Goal: Task Accomplishment & Management: Manage account settings

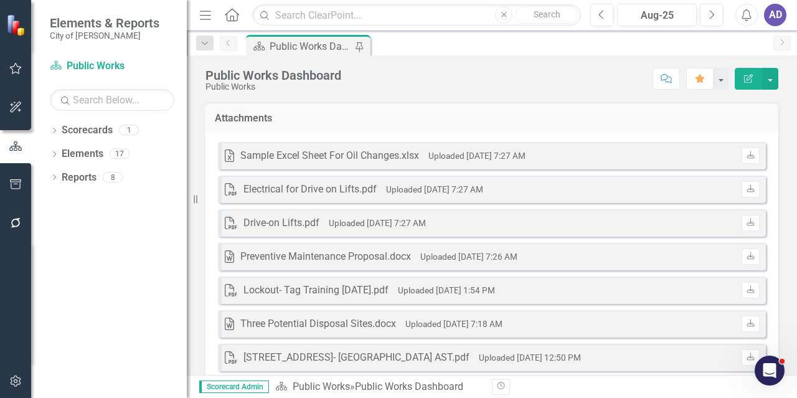
scroll to position [187, 0]
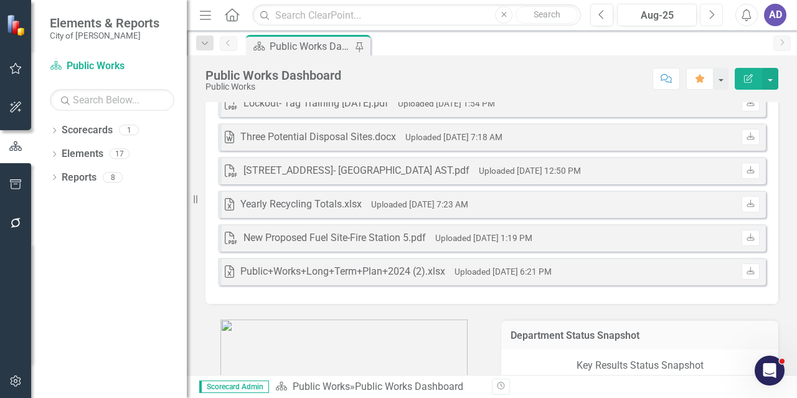
click at [714, 15] on icon "Next" at bounding box center [711, 14] width 7 height 11
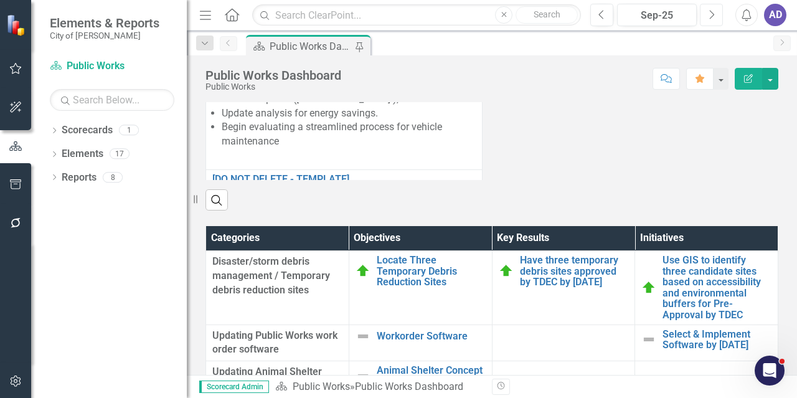
scroll to position [1556, 0]
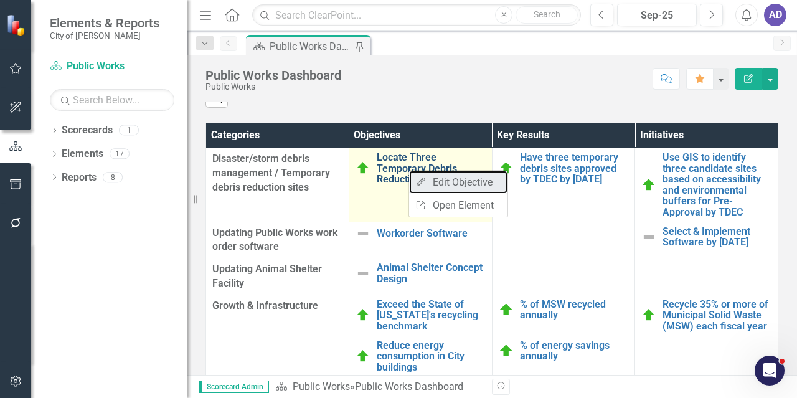
click at [446, 179] on link "Edit Edit Objective" at bounding box center [458, 182] width 98 height 23
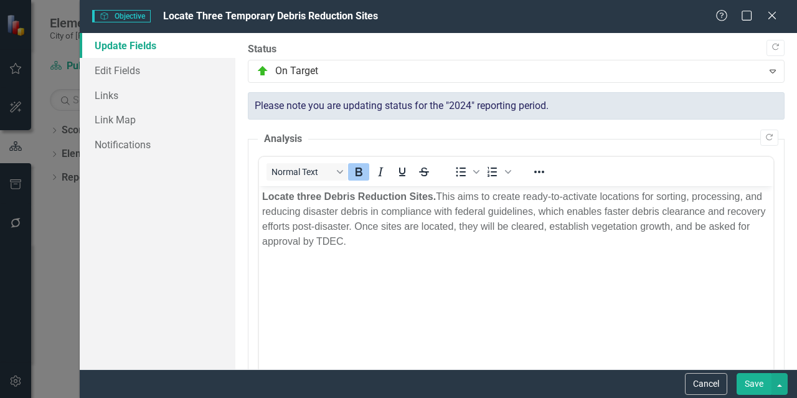
scroll to position [0, 0]
click at [118, 71] on link "Edit Fields" at bounding box center [158, 70] width 156 height 25
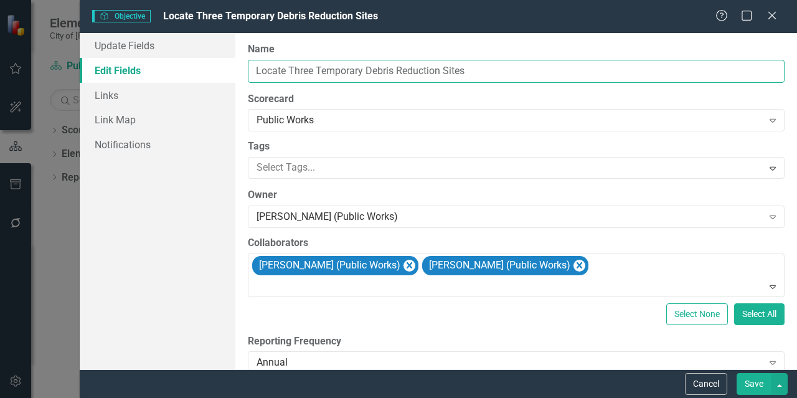
click at [255, 72] on input "Locate Three Temporary Debris Reduction Sites" at bounding box center [516, 71] width 536 height 23
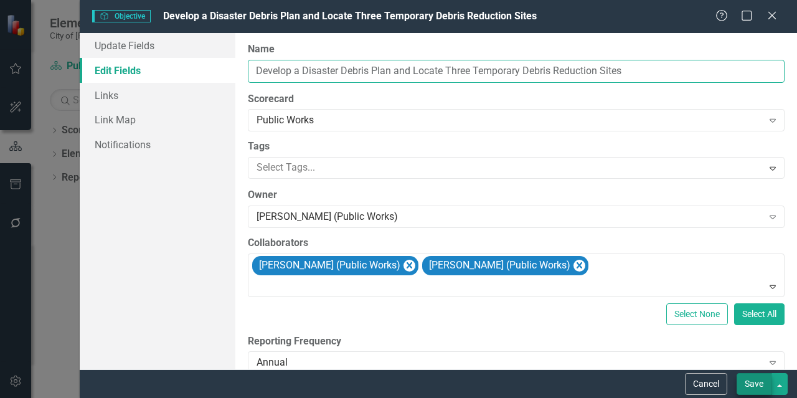
type input "Develop a Disaster Debris Plan and Locate Three Temporary Debris Reduction Sites"
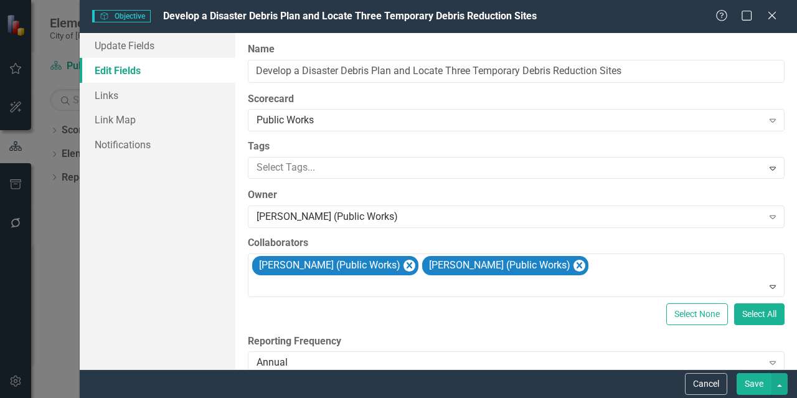
click at [753, 381] on button "Save" at bounding box center [753, 384] width 35 height 22
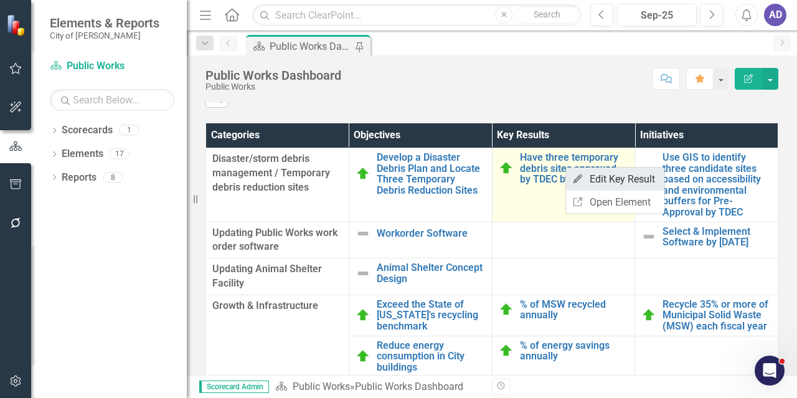
click at [586, 182] on link "Edit Edit Key Result" at bounding box center [615, 178] width 98 height 23
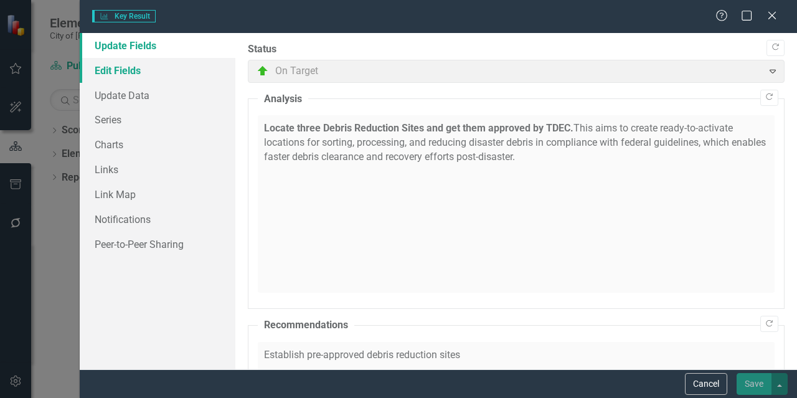
click at [131, 70] on link "Edit Fields" at bounding box center [158, 70] width 156 height 25
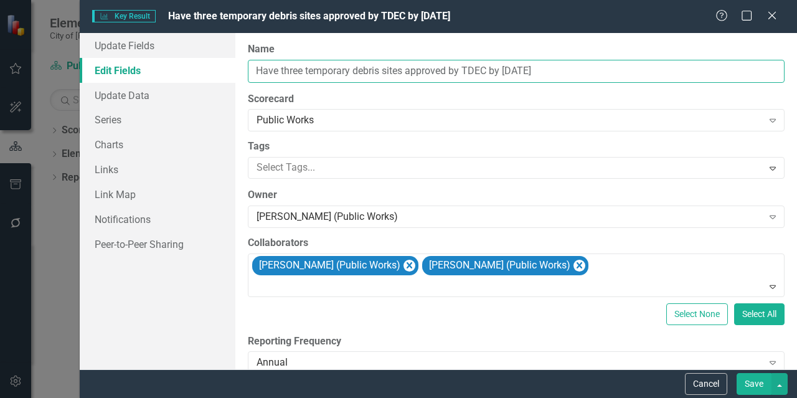
click at [279, 70] on input "Have three temporary debris sites approved by TDEC by [DATE]" at bounding box center [516, 71] width 536 height 23
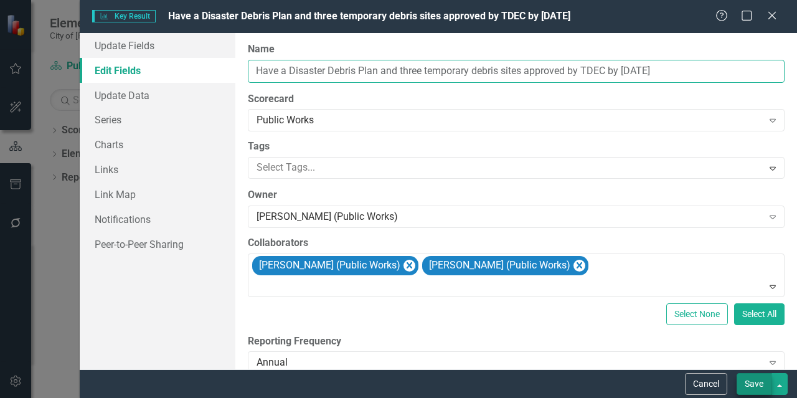
type input "Have a Disaster Debris Plan and three temporary debris sites approved by TDEC b…"
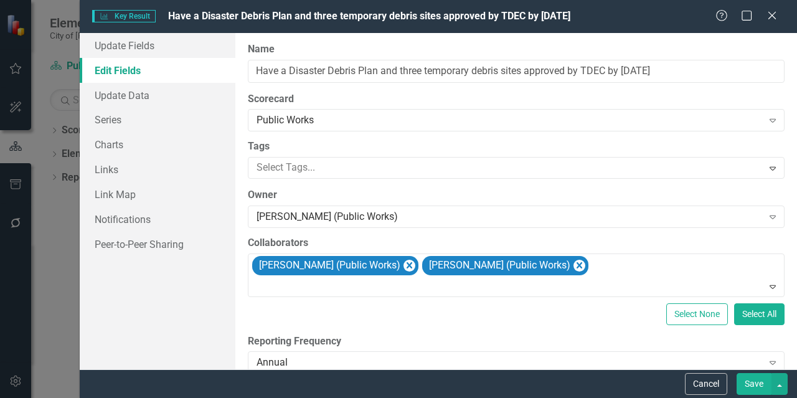
click at [758, 387] on button "Save" at bounding box center [753, 384] width 35 height 22
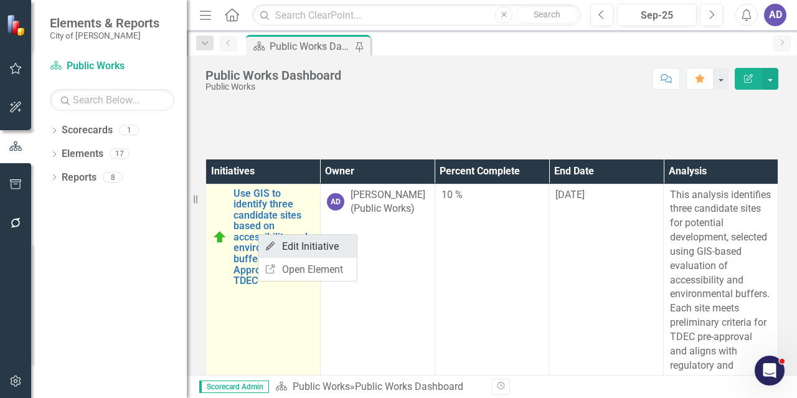
click at [293, 243] on link "Edit Edit Initiative" at bounding box center [307, 246] width 98 height 23
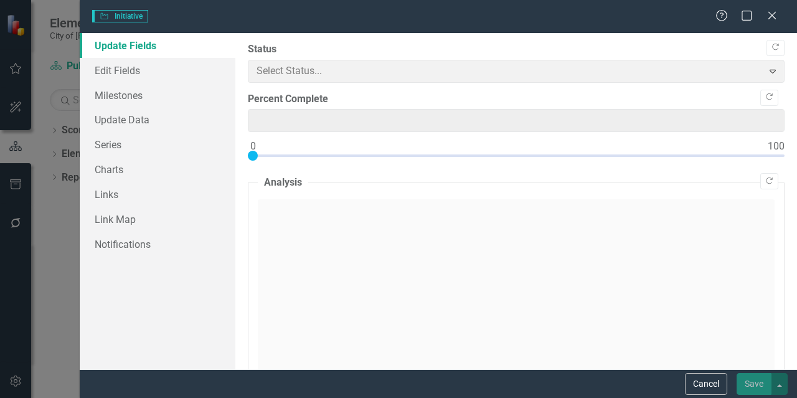
type input "10"
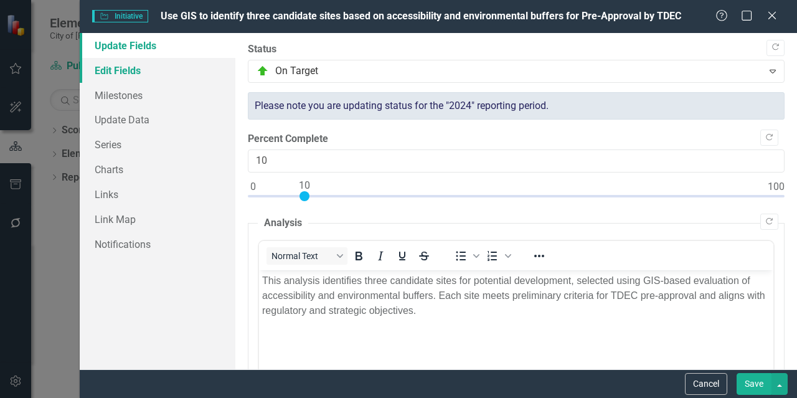
click at [121, 63] on link "Edit Fields" at bounding box center [158, 70] width 156 height 25
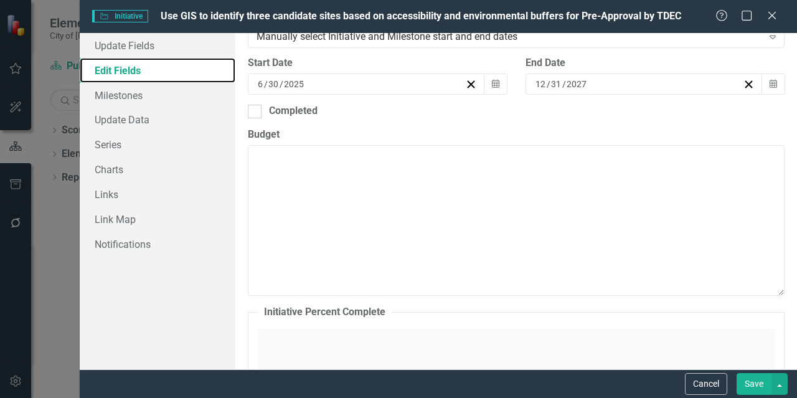
scroll to position [187, 0]
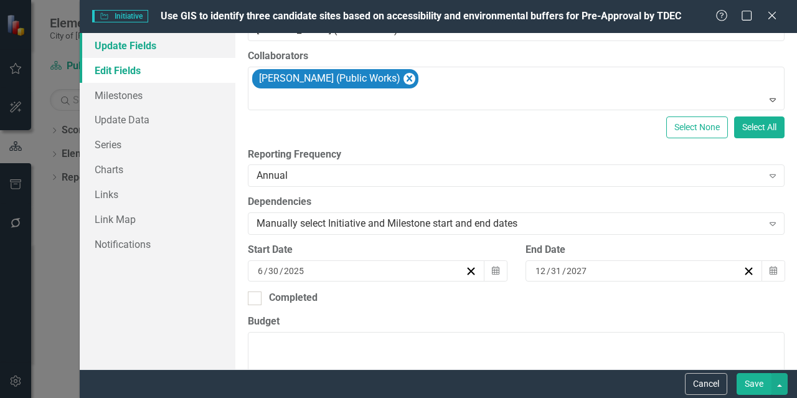
click at [144, 48] on link "Update Fields" at bounding box center [158, 45] width 156 height 25
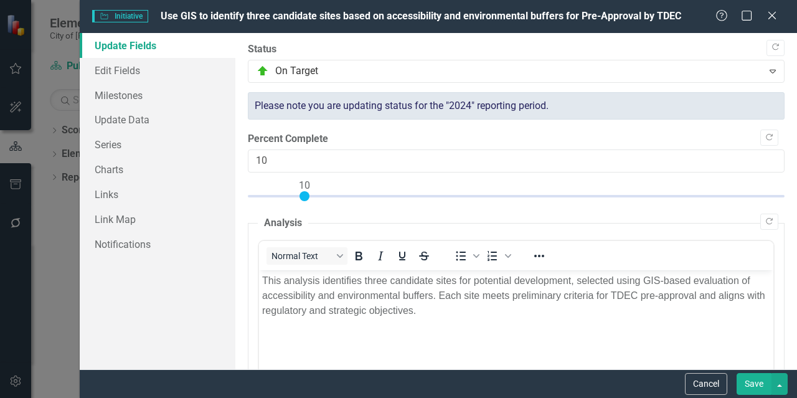
click at [755, 383] on button "Save" at bounding box center [753, 384] width 35 height 22
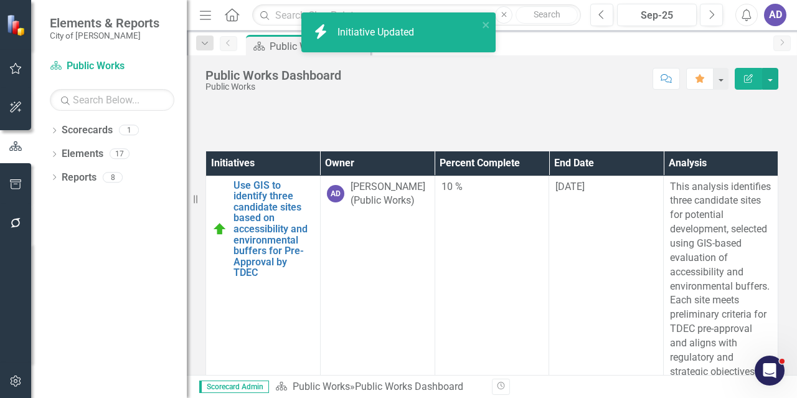
click at [230, 11] on icon "Home" at bounding box center [231, 14] width 16 height 13
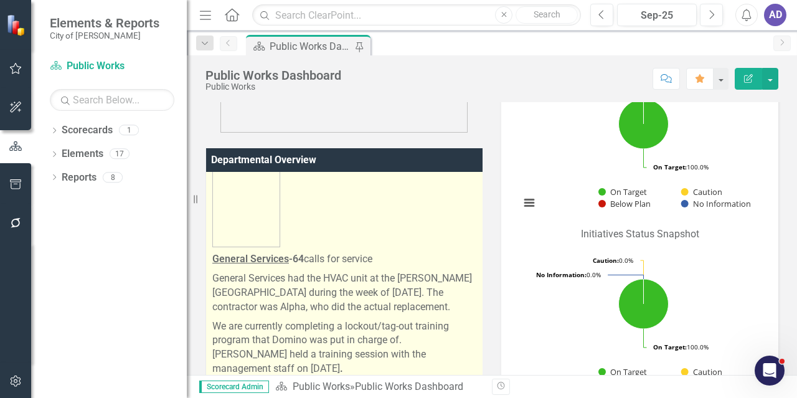
scroll to position [1680, 0]
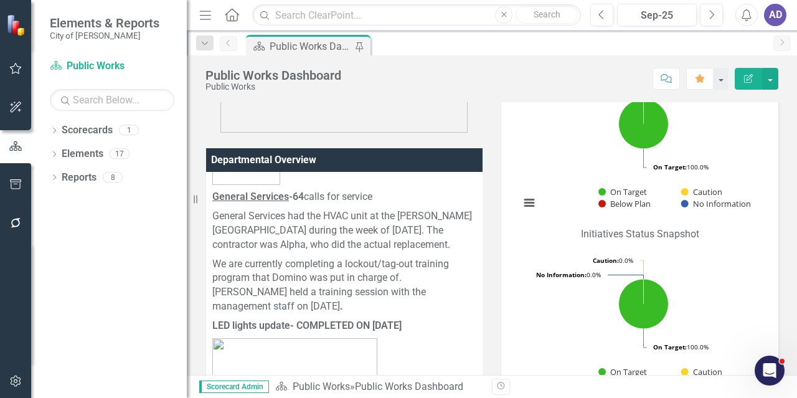
drag, startPoint x: 787, startPoint y: 164, endPoint x: 787, endPoint y: 182, distance: 17.4
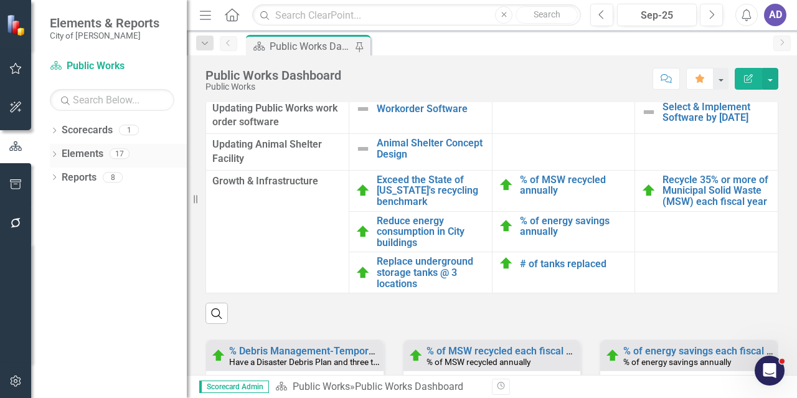
click at [101, 153] on link "Elements" at bounding box center [83, 154] width 42 height 14
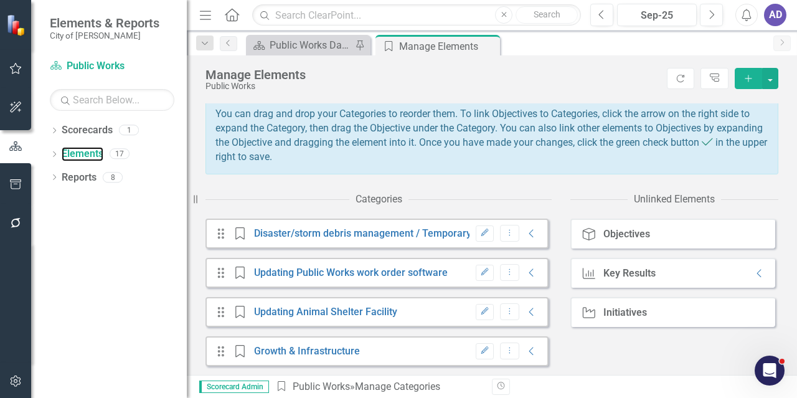
scroll to position [126, 0]
click at [349, 349] on link "Growth & Infrastructure" at bounding box center [307, 351] width 106 height 12
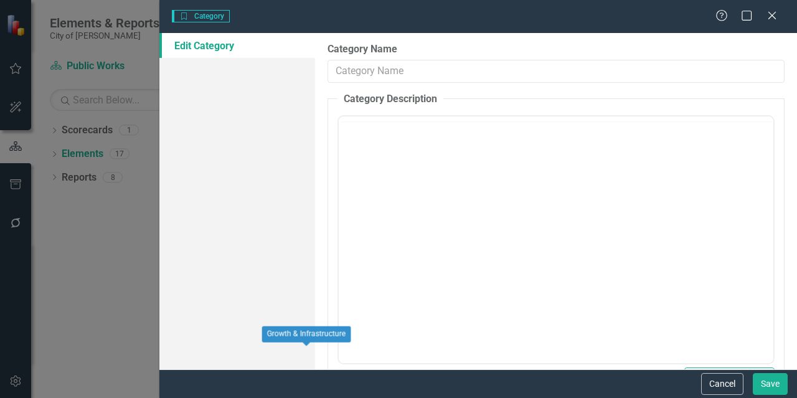
type input "Growth & Infrastructure"
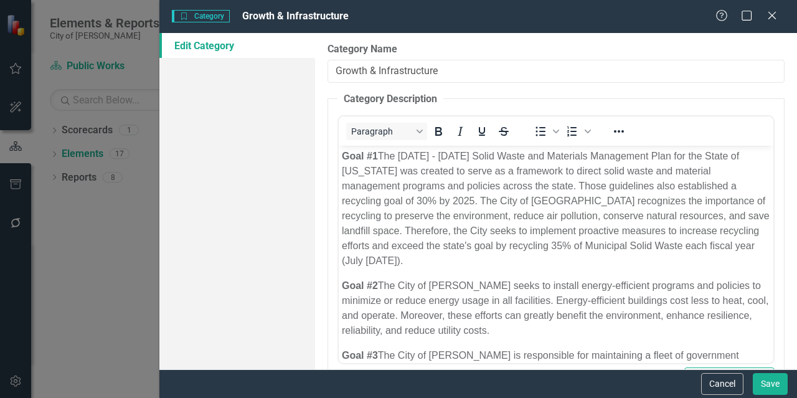
scroll to position [0, 0]
click at [772, 17] on icon "Close" at bounding box center [772, 15] width 16 height 12
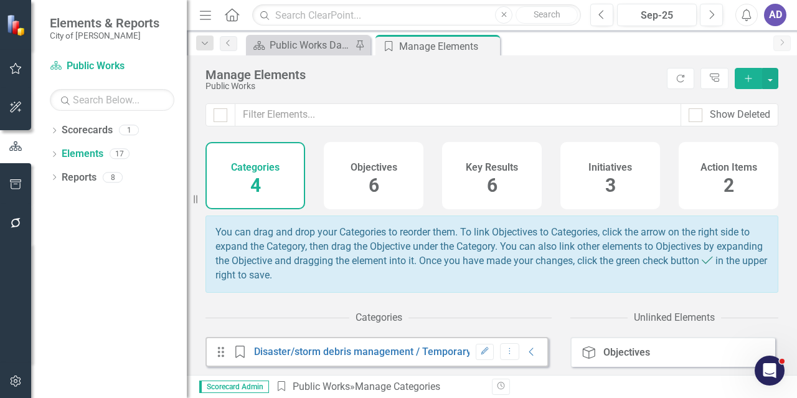
click at [407, 179] on div "Objectives 6" at bounding box center [374, 175] width 100 height 67
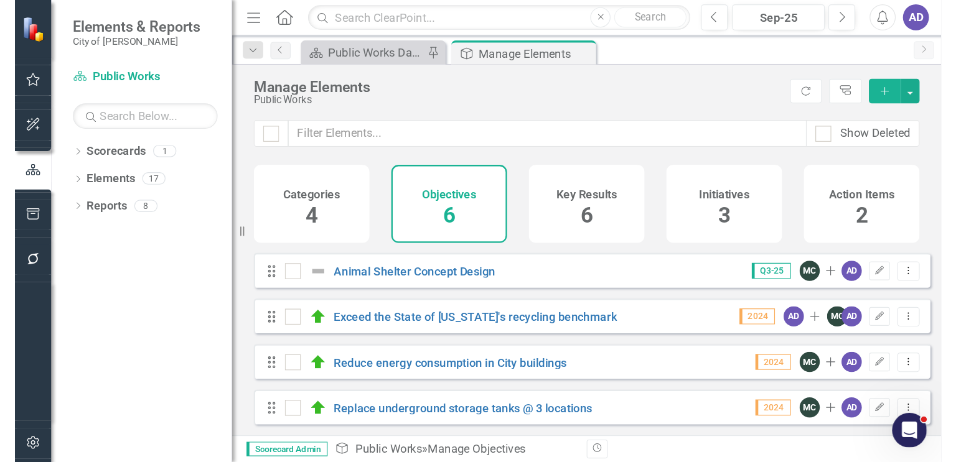
scroll to position [84, 0]
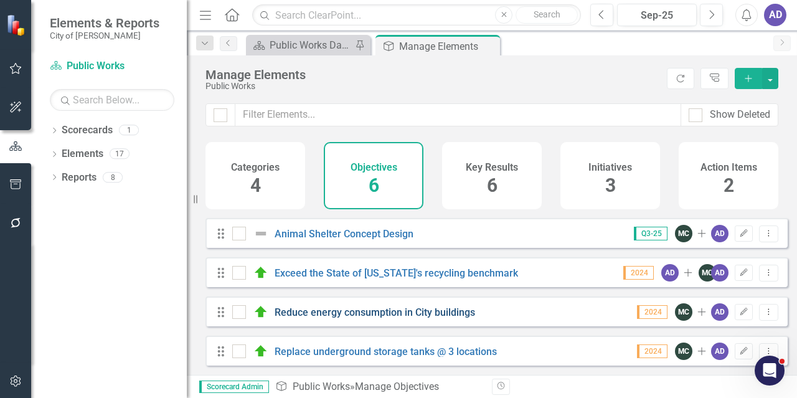
click at [402, 310] on link "Reduce energy consumption in City buildings" at bounding box center [374, 312] width 200 height 12
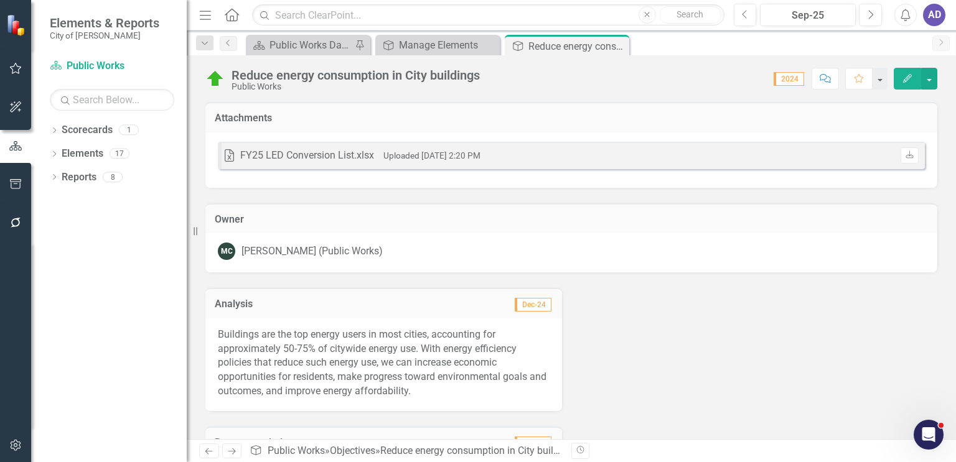
click at [541, 159] on div "Excel FY25 LED Conversion List.xlsx Uploaded [DATE] 2:20 PM Download" at bounding box center [571, 155] width 707 height 27
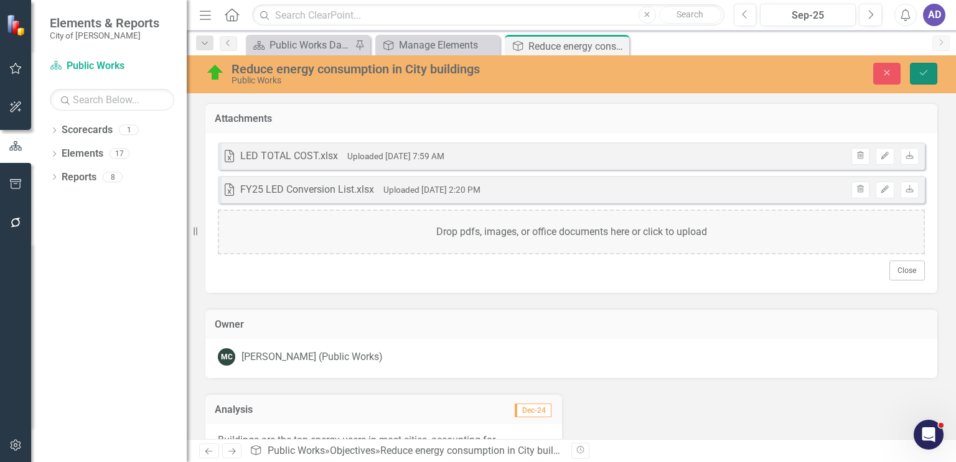
click at [796, 73] on icon "Save" at bounding box center [923, 72] width 11 height 9
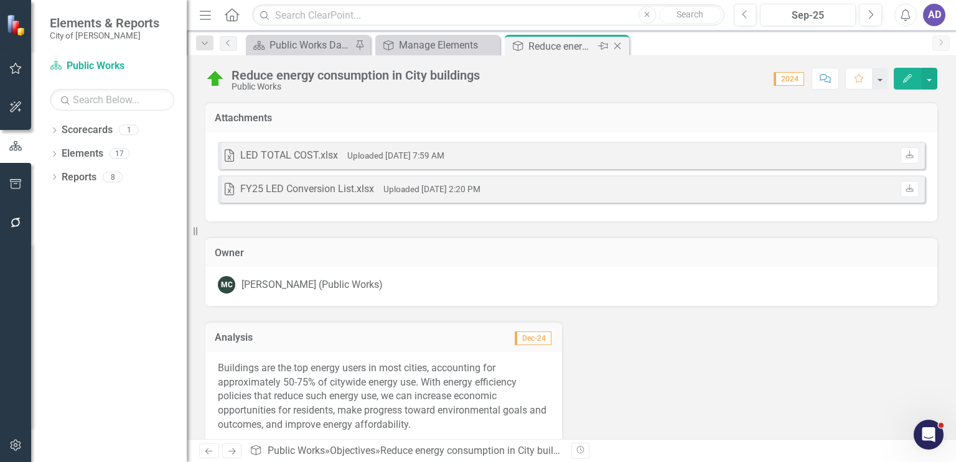
click at [615, 45] on icon "Close" at bounding box center [617, 46] width 12 height 10
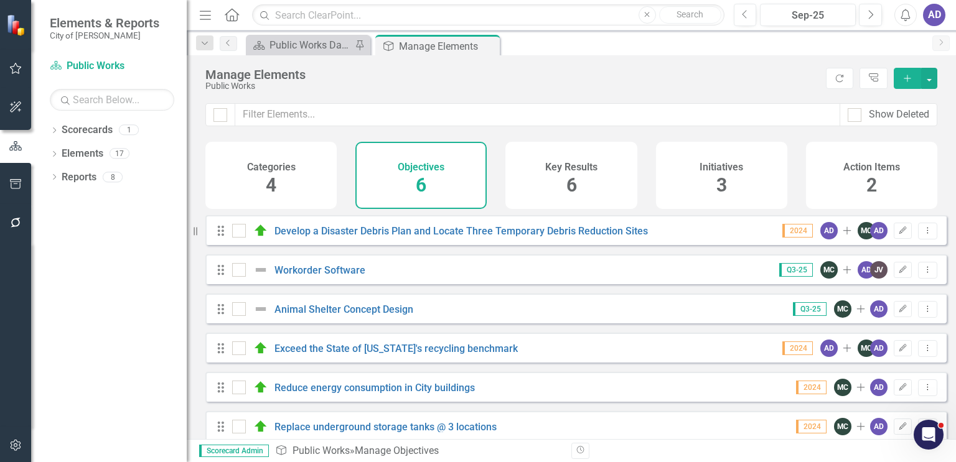
click at [602, 166] on div "Key Results 6" at bounding box center [570, 175] width 131 height 67
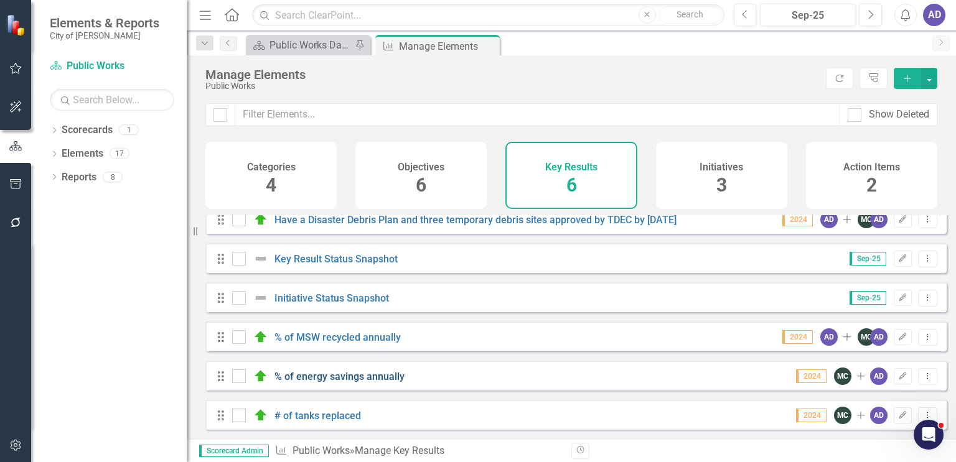
scroll to position [20, 0]
click at [796, 376] on icon "Edit" at bounding box center [902, 376] width 9 height 7
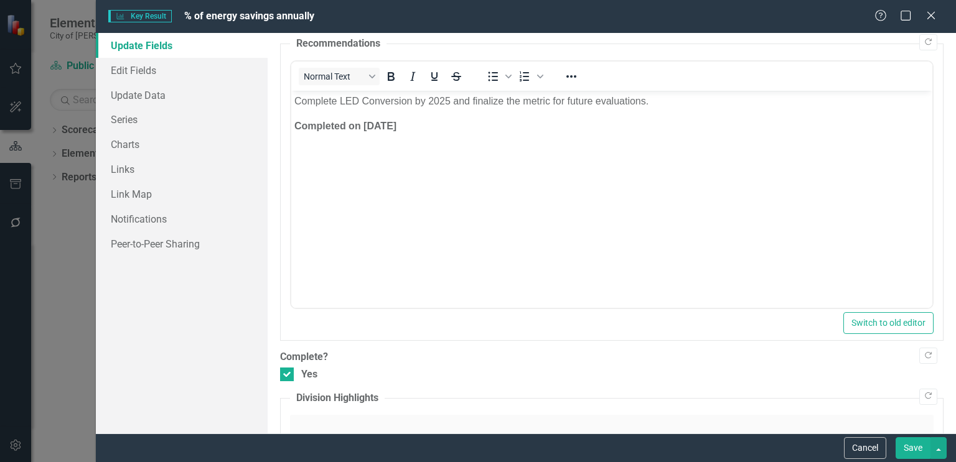
scroll to position [314, 0]
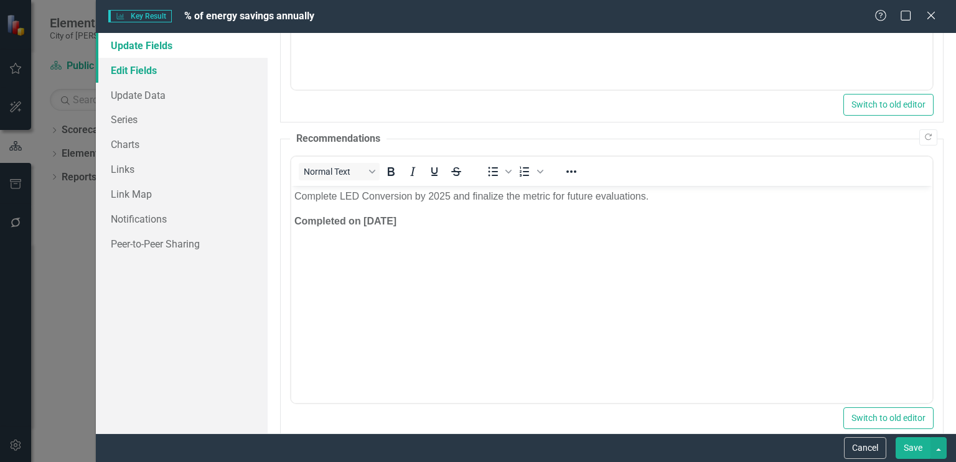
click at [147, 76] on link "Edit Fields" at bounding box center [182, 70] width 172 height 25
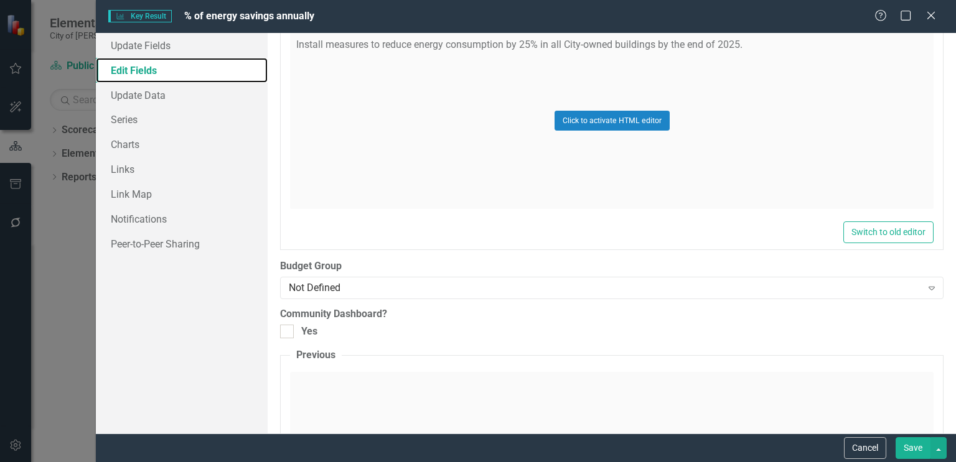
scroll to position [249, 0]
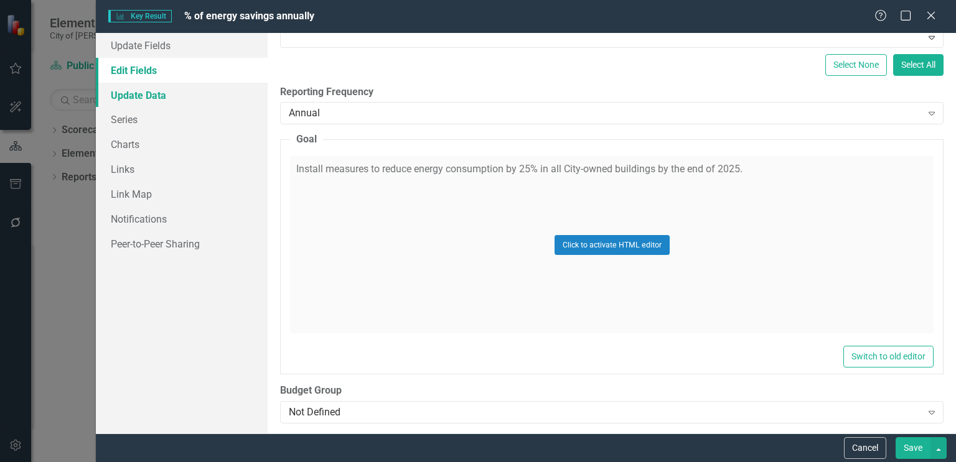
click at [134, 91] on link "Update Data" at bounding box center [182, 95] width 172 height 25
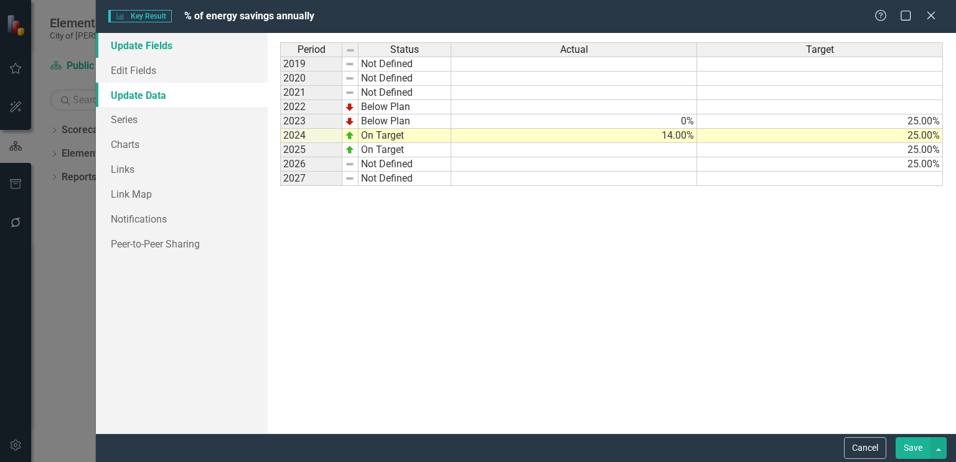
click at [155, 46] on link "Update Fields" at bounding box center [182, 45] width 172 height 25
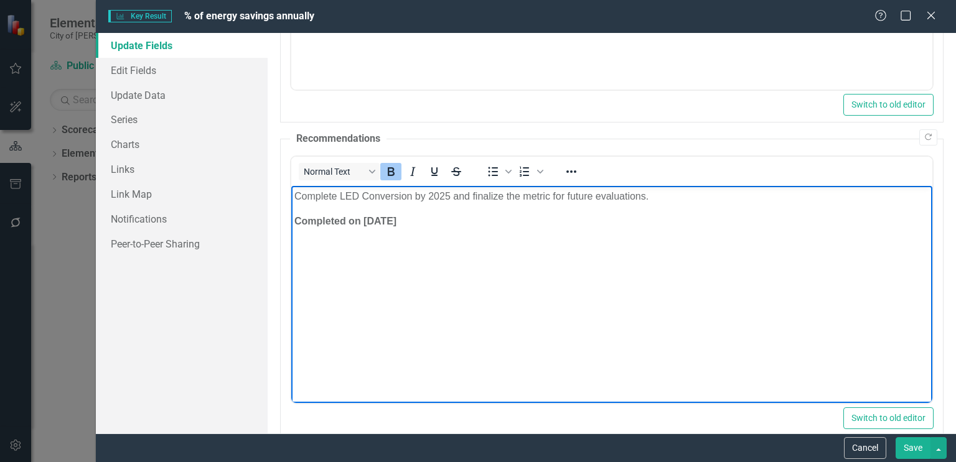
drag, startPoint x: 295, startPoint y: 219, endPoint x: 405, endPoint y: 221, distance: 109.6
click at [405, 221] on p "Completed on [DATE]" at bounding box center [611, 221] width 635 height 15
copy strong "Completed on [DATE]"
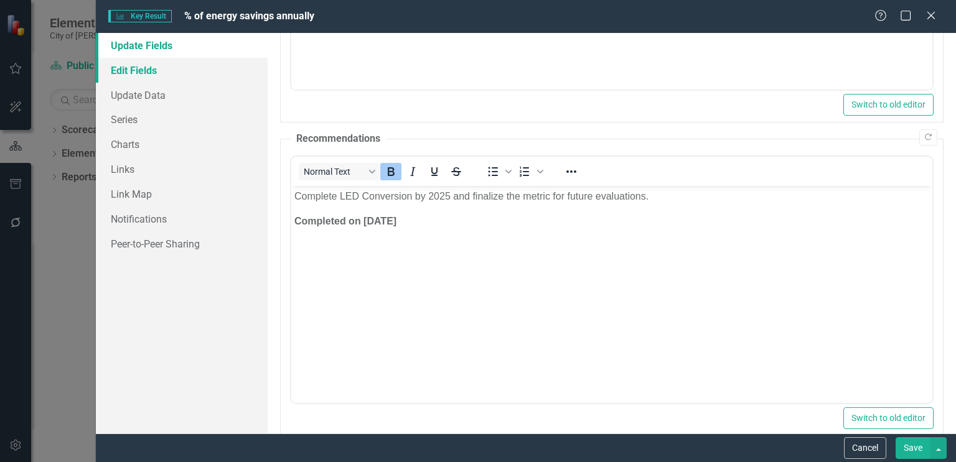
click at [129, 76] on link "Edit Fields" at bounding box center [182, 70] width 172 height 25
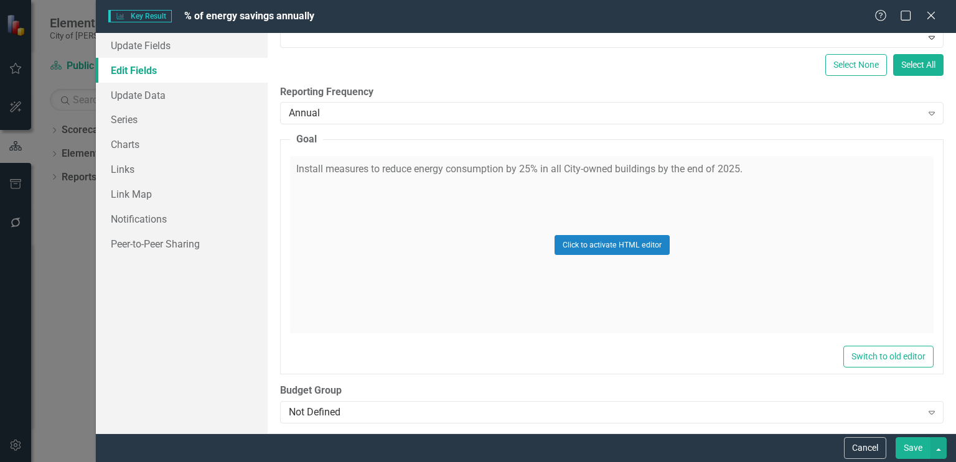
click at [377, 198] on div "Click to activate HTML editor" at bounding box center [612, 244] width 644 height 177
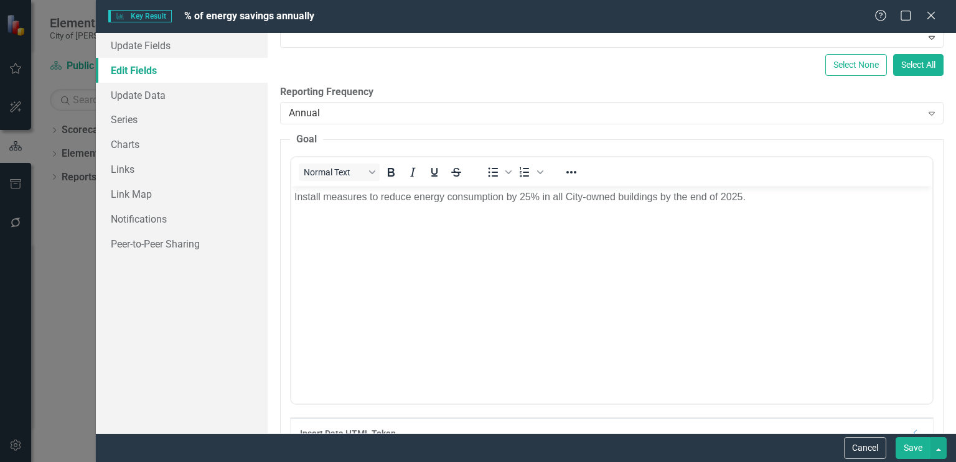
scroll to position [0, 0]
click at [318, 232] on body "Install measures to reduce energy consumption by 25% in all City-owned building…" at bounding box center [611, 280] width 641 height 187
click at [504, 253] on body "Install measures to reduce energy consumption by 25% in all City-owned building…" at bounding box center [611, 280] width 641 height 187
click at [796, 397] on button "Save" at bounding box center [913, 449] width 35 height 22
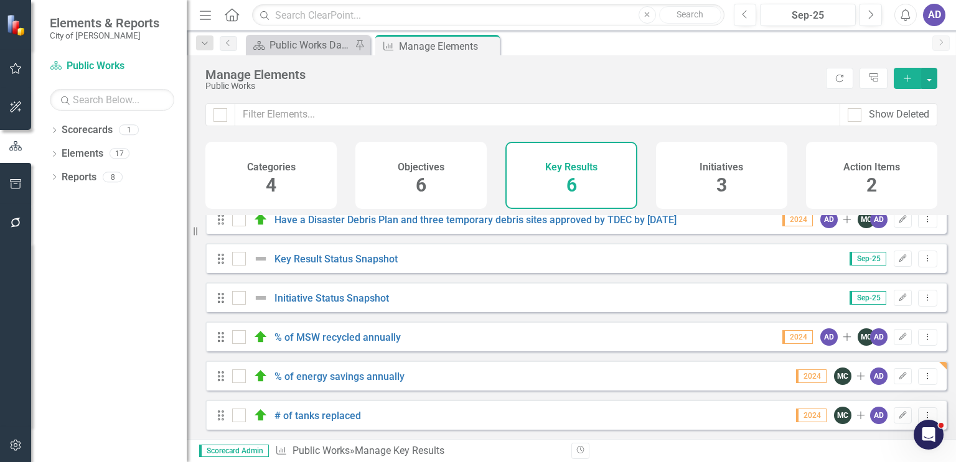
click at [706, 170] on h4 "Initiatives" at bounding box center [722, 167] width 44 height 11
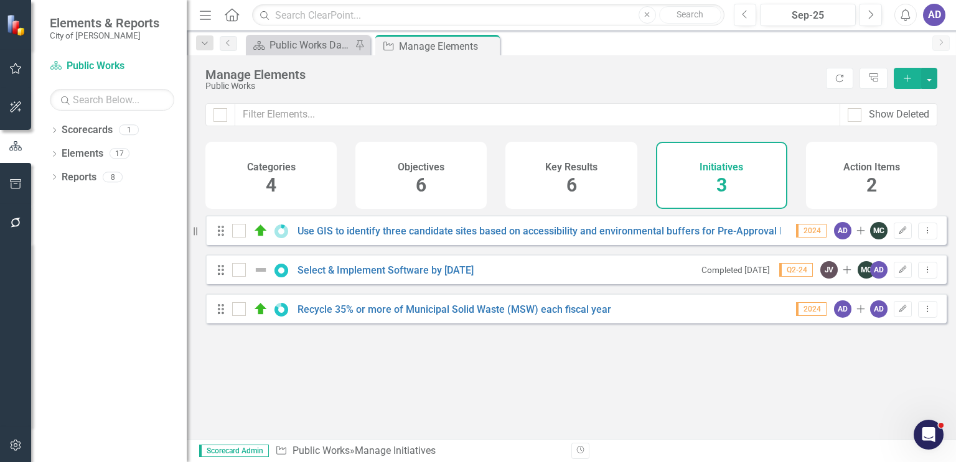
click at [232, 16] on icon "Home" at bounding box center [231, 14] width 16 height 13
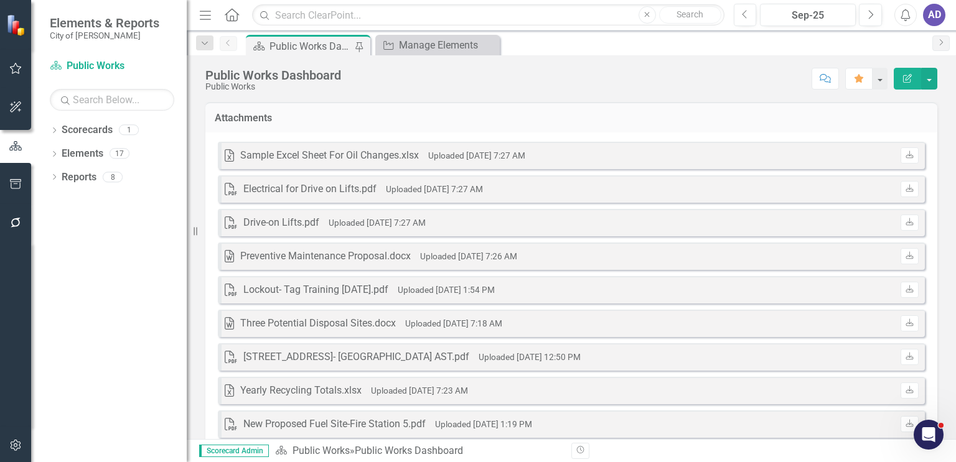
click at [461, 256] on small "Uploaded [DATE] 7:26 AM" at bounding box center [468, 256] width 97 height 10
click at [396, 256] on div "Preventive Maintenance Proposal.docx" at bounding box center [325, 257] width 171 height 14
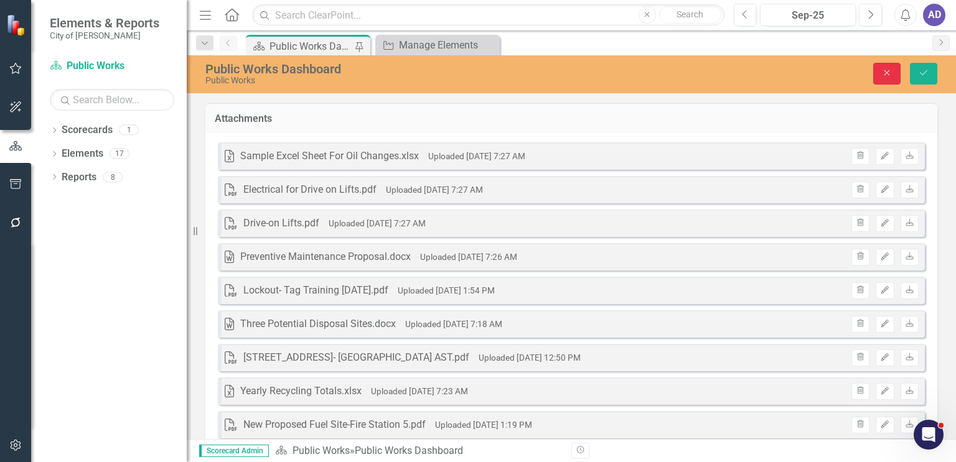
click at [796, 74] on icon "Close" at bounding box center [886, 72] width 11 height 9
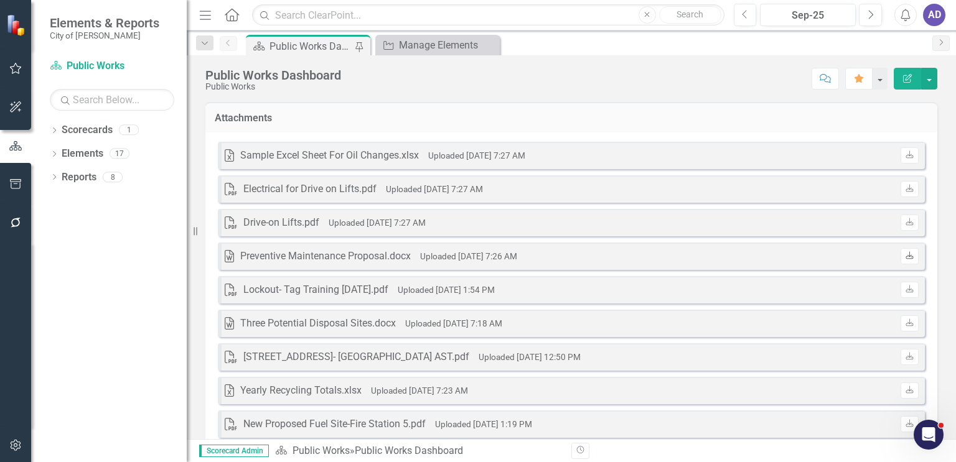
click at [796, 257] on icon "Download" at bounding box center [909, 256] width 9 height 7
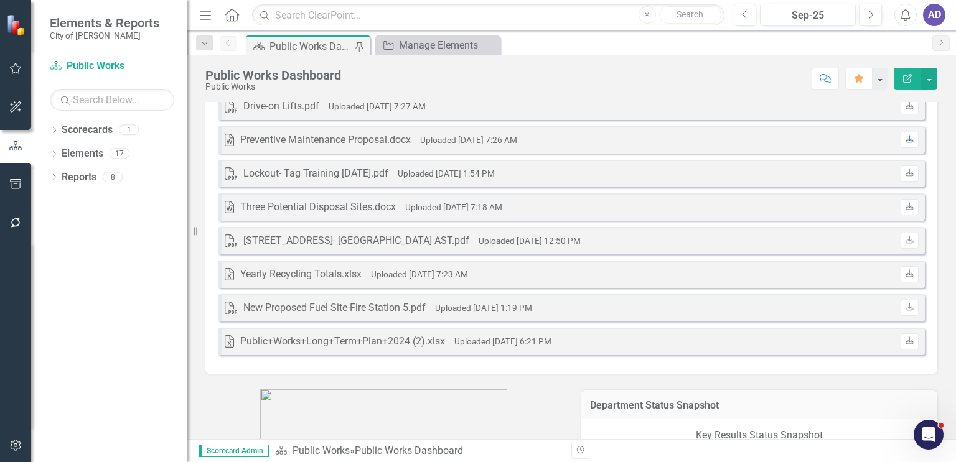
scroll to position [124, 0]
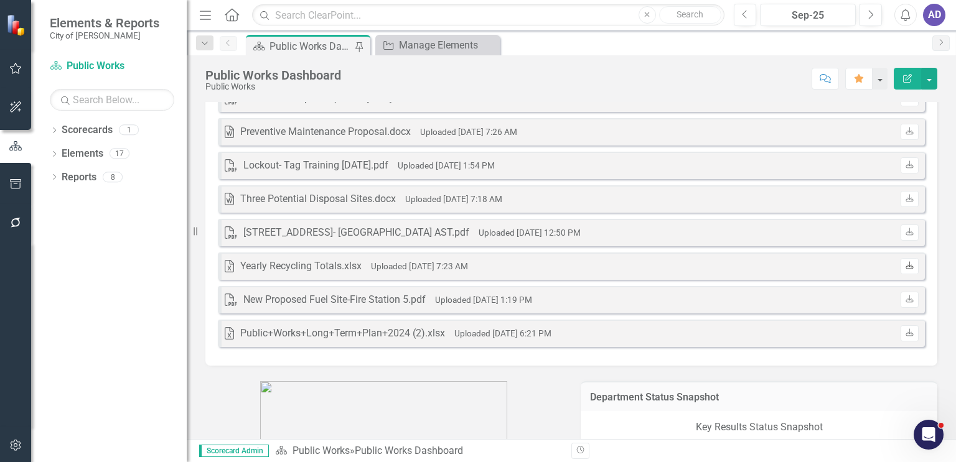
click at [796, 266] on icon "Download" at bounding box center [909, 266] width 9 height 7
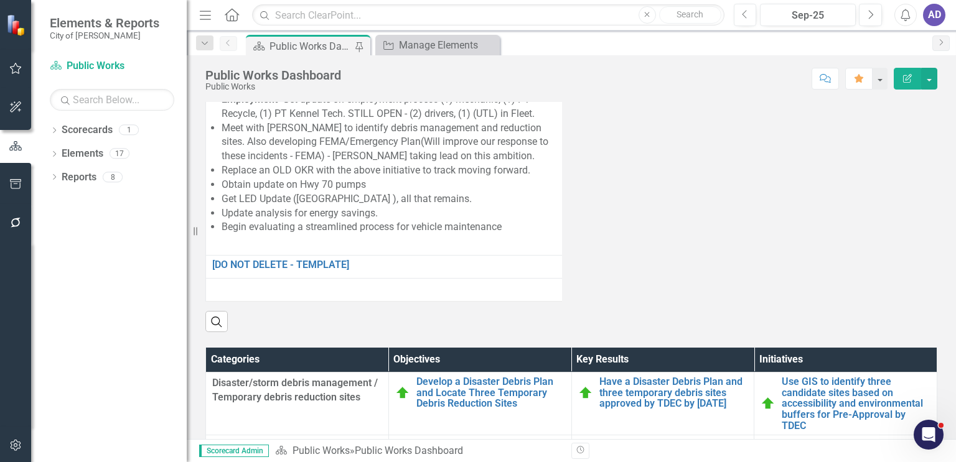
scroll to position [1307, 0]
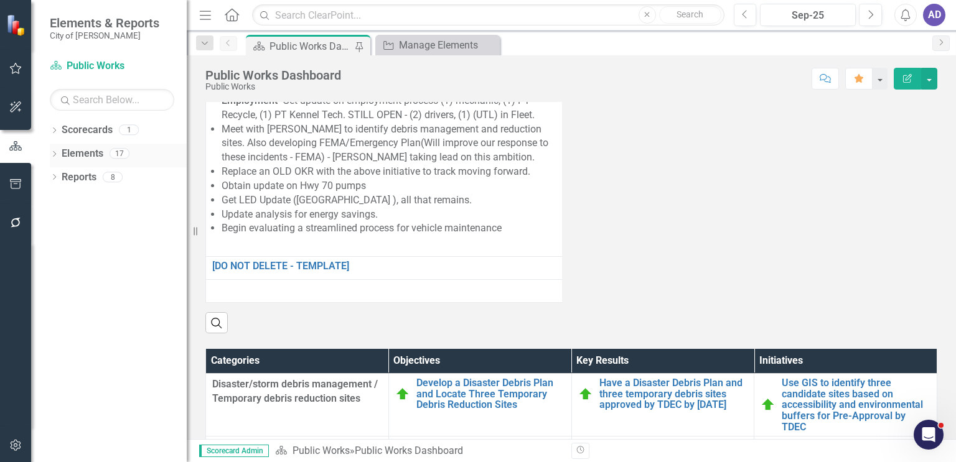
click at [87, 155] on link "Elements" at bounding box center [83, 154] width 42 height 14
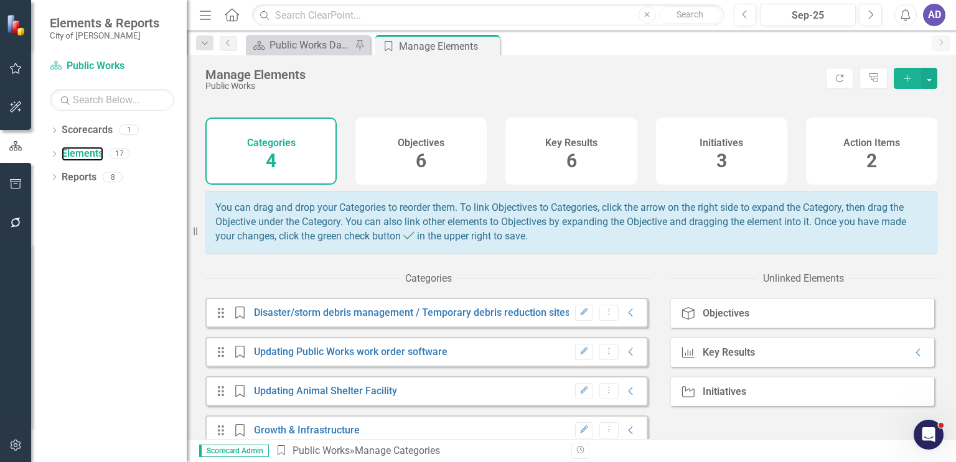
scroll to position [47, 0]
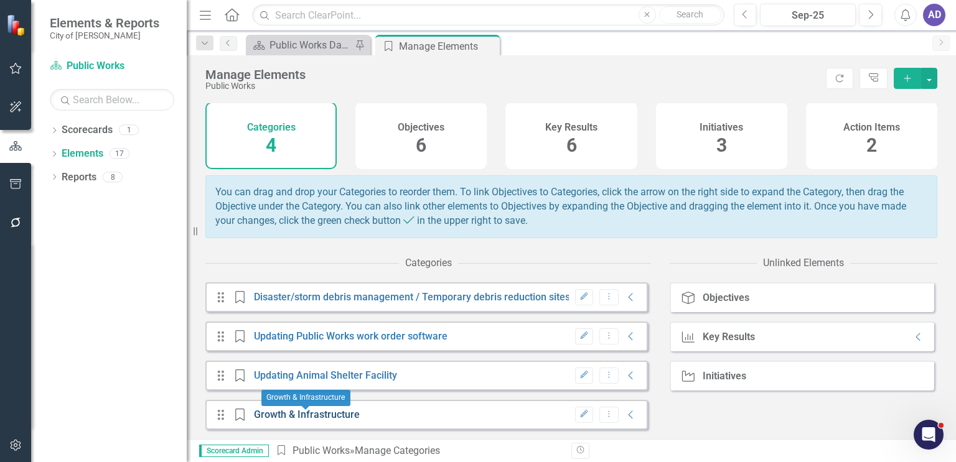
click at [327, 397] on link "Growth & Infrastructure" at bounding box center [307, 415] width 106 height 12
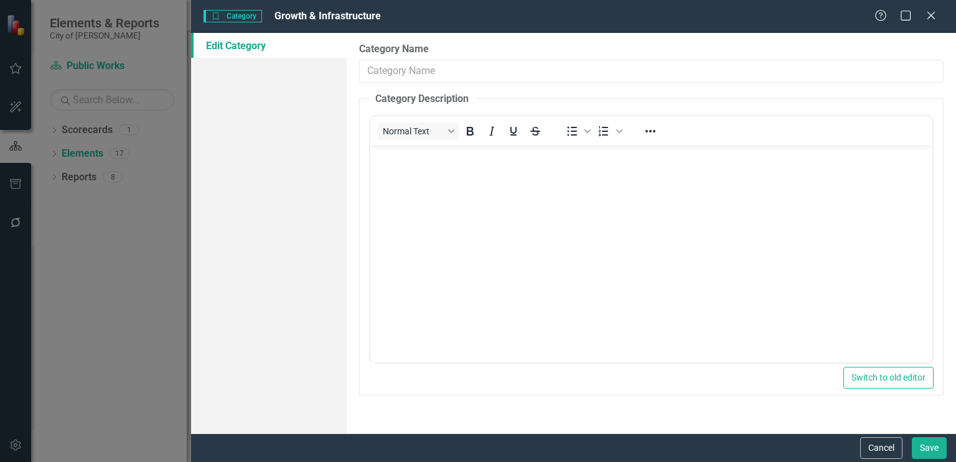
type input "Growth & Infrastructure"
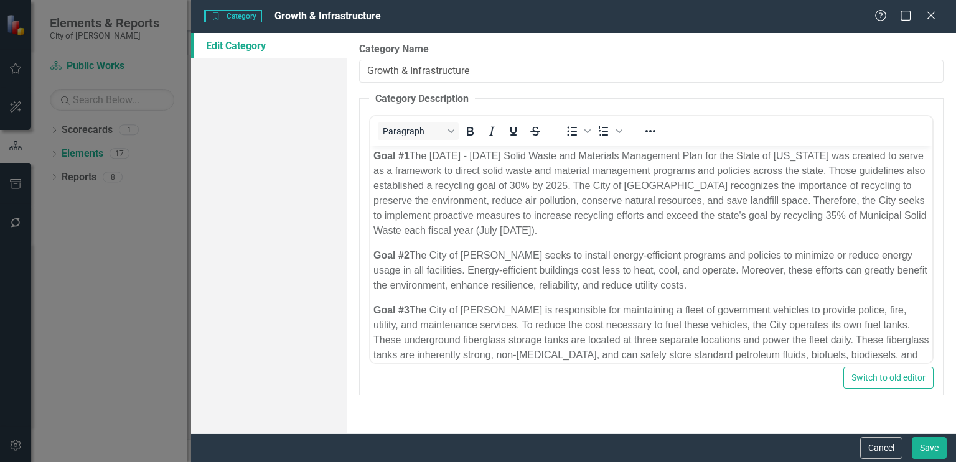
scroll to position [0, 0]
click at [796, 14] on icon at bounding box center [930, 15] width 9 height 9
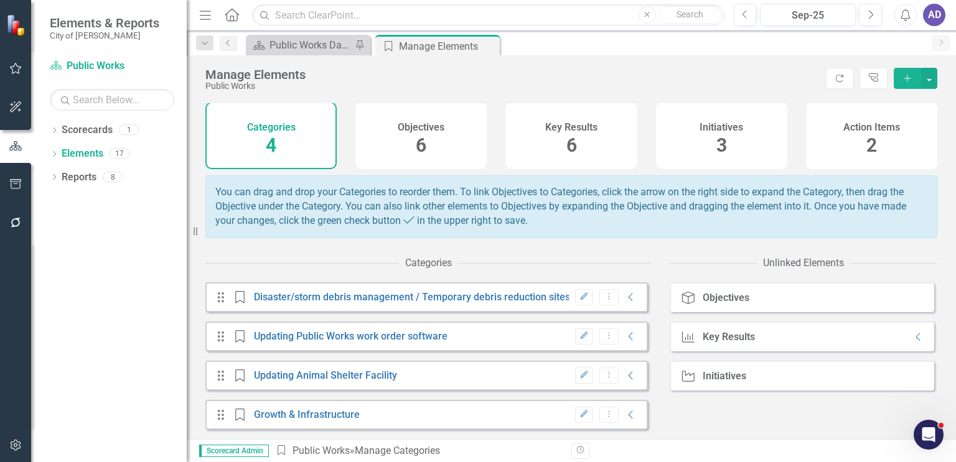
click at [433, 131] on div "Objectives 6" at bounding box center [420, 135] width 131 height 67
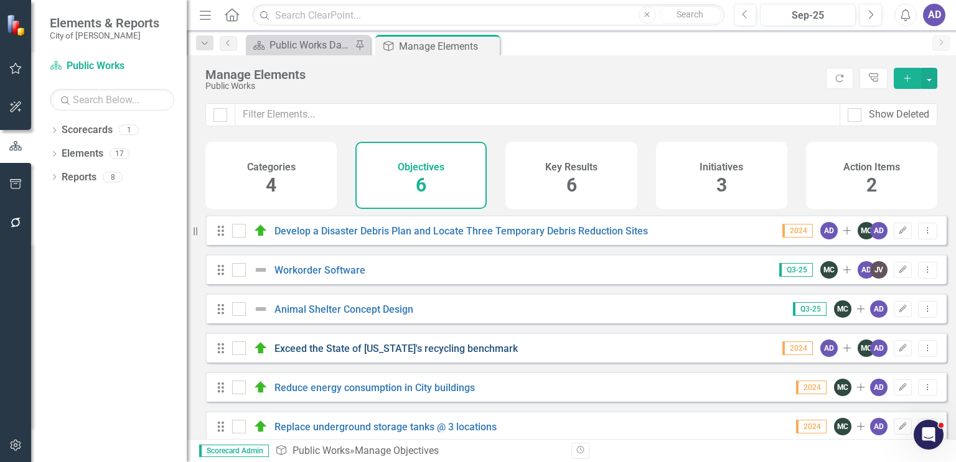
click at [466, 355] on link "Exceed the State of [US_STATE]'s recycling benchmark" at bounding box center [395, 349] width 243 height 12
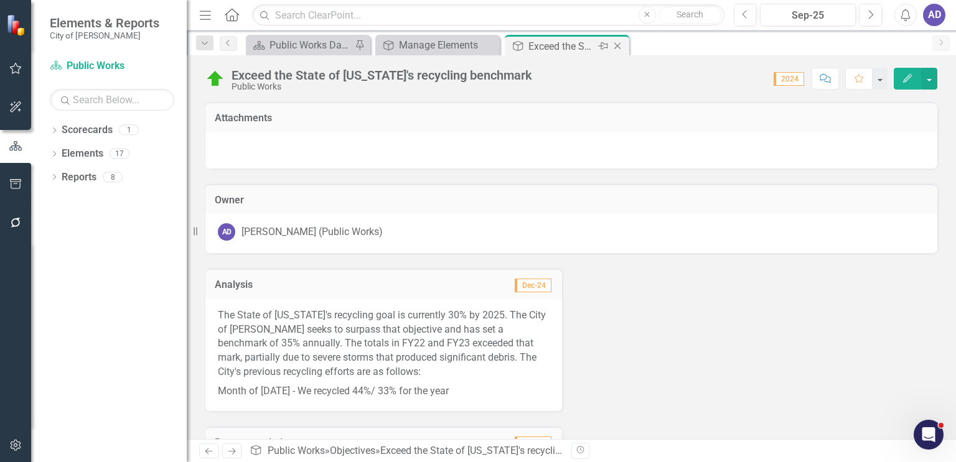
click at [617, 46] on icon at bounding box center [617, 46] width 7 height 7
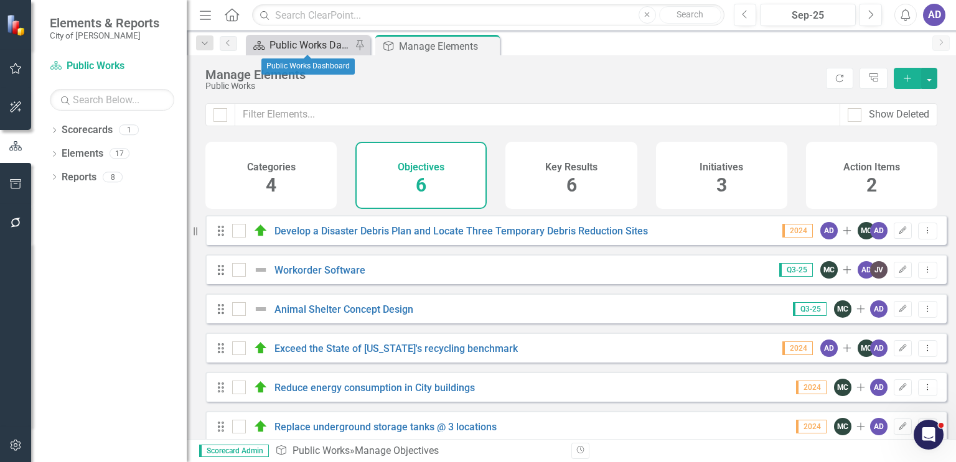
click at [266, 44] on link "Scorecard Public Works Dashboard" at bounding box center [300, 45] width 103 height 16
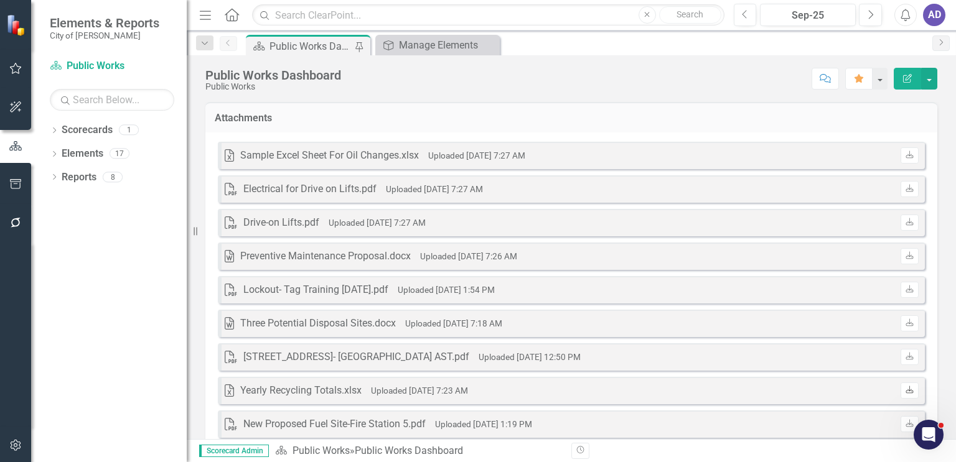
click at [796, 392] on icon "Download" at bounding box center [909, 390] width 9 height 7
click at [796, 394] on div "Excel Yearly Recycling Totals.xlsx Uploaded [DATE] 7:23 AM Download" at bounding box center [571, 390] width 707 height 27
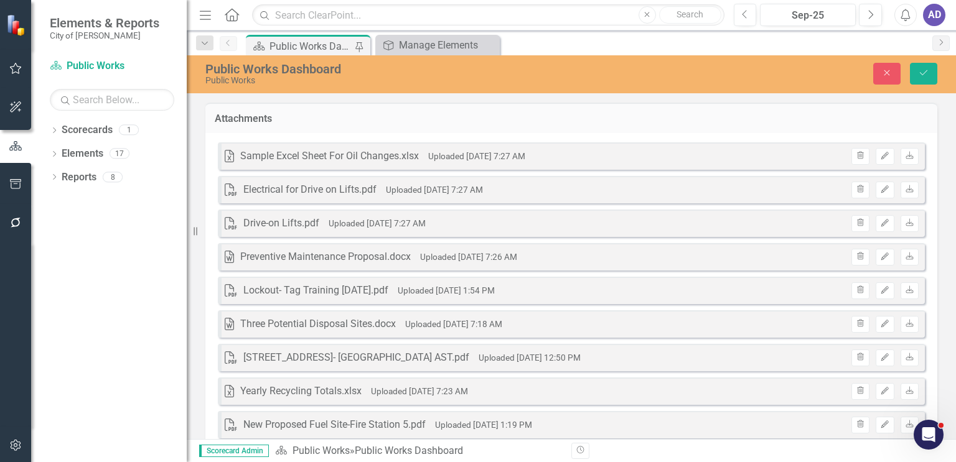
click at [703, 390] on div "Excel Yearly Recycling Totals.xlsx Uploaded [DATE] 7:23 AM Trash Edit Download" at bounding box center [571, 391] width 707 height 27
click at [796, 390] on icon "button" at bounding box center [860, 389] width 7 height 7
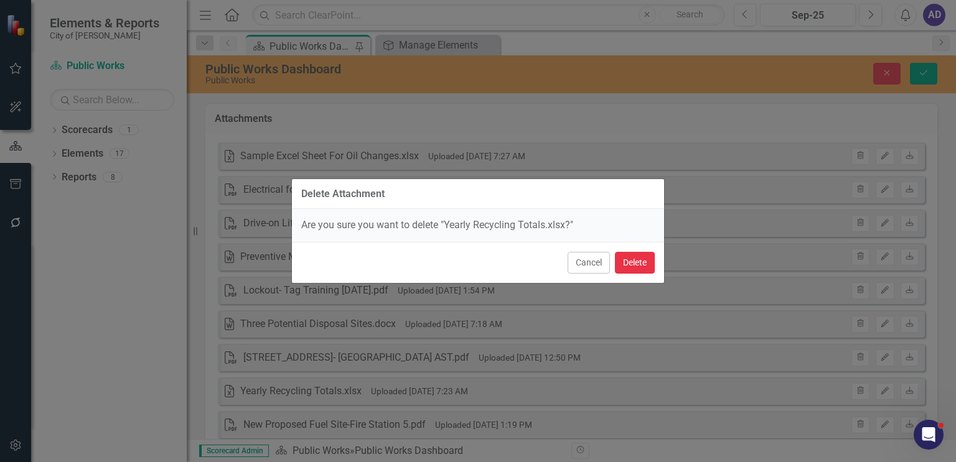
click at [641, 261] on button "Delete" at bounding box center [635, 263] width 40 height 22
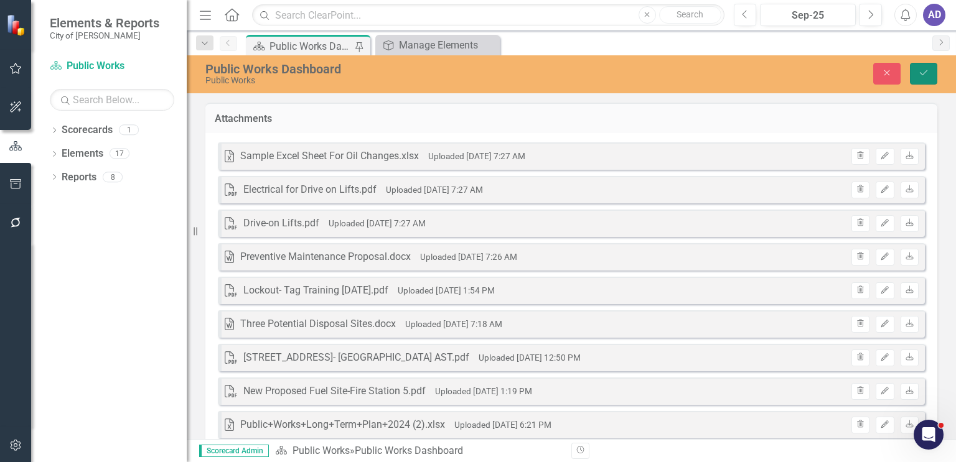
click at [796, 77] on icon "Save" at bounding box center [923, 72] width 11 height 9
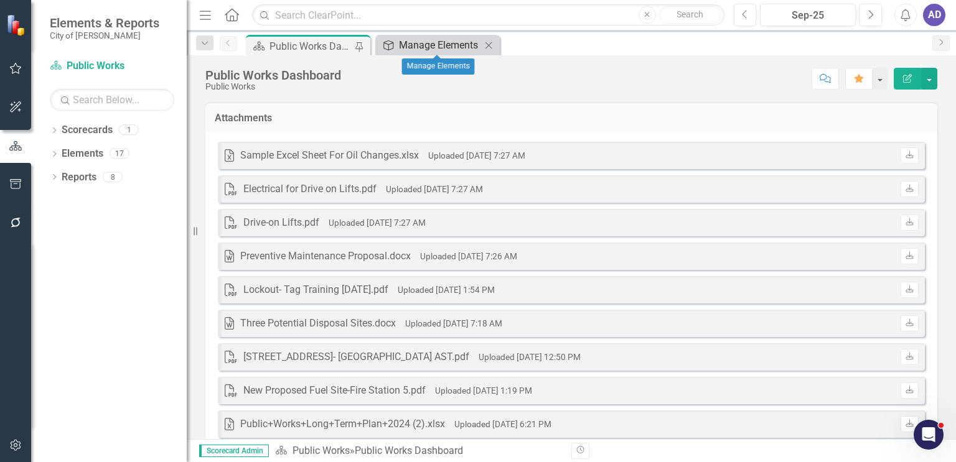
click at [446, 42] on div "Manage Elements" at bounding box center [440, 45] width 82 height 16
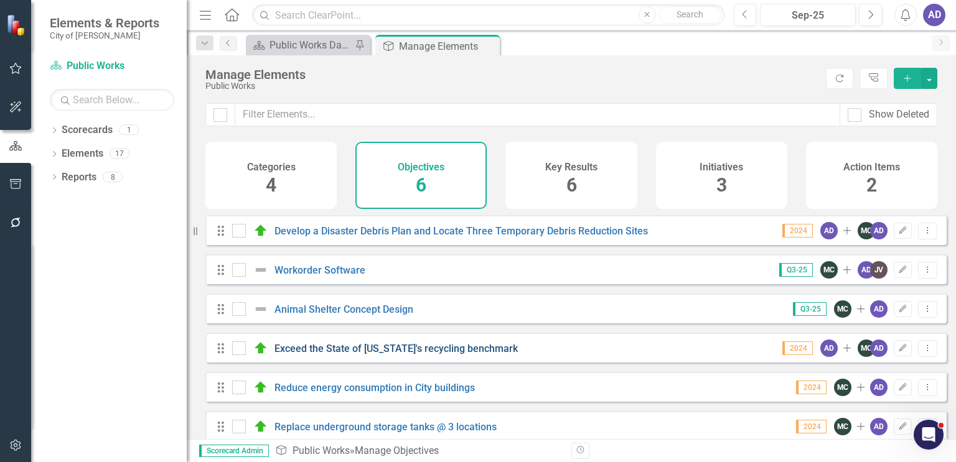
click at [423, 355] on link "Exceed the State of [US_STATE]'s recycling benchmark" at bounding box center [395, 349] width 243 height 12
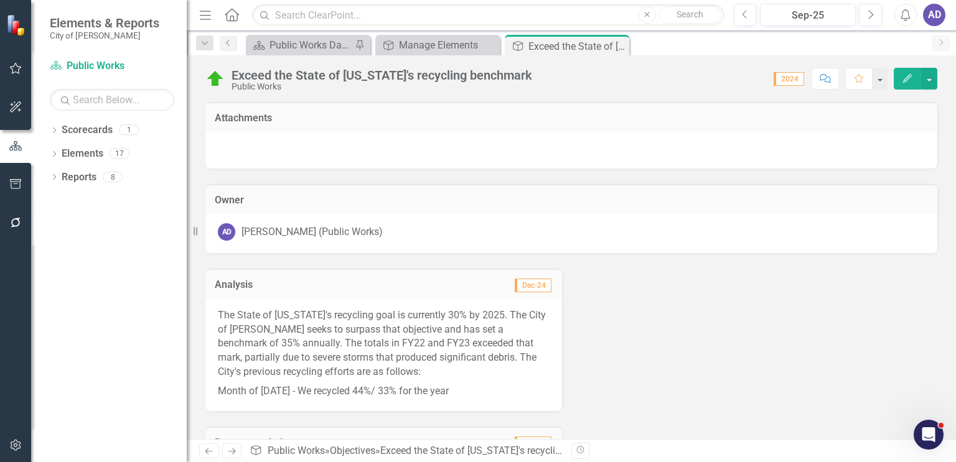
click at [430, 146] on div at bounding box center [571, 151] width 732 height 36
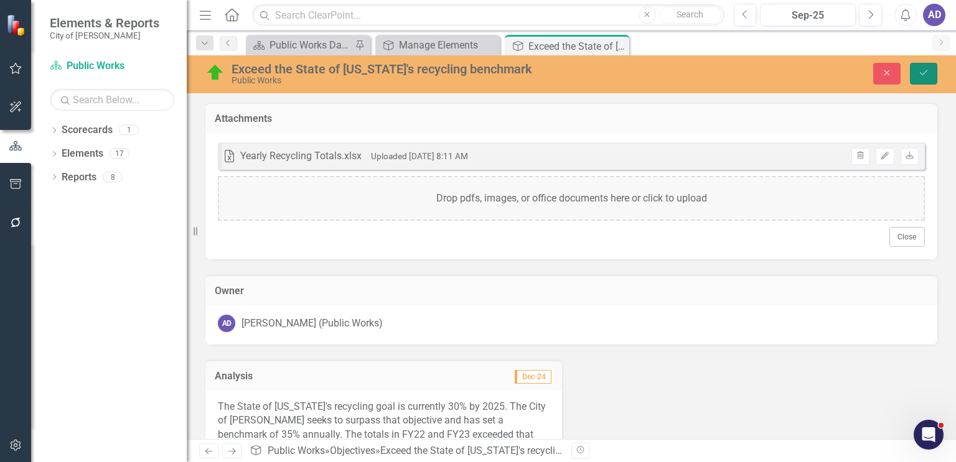
click at [796, 71] on icon "Save" at bounding box center [923, 72] width 11 height 9
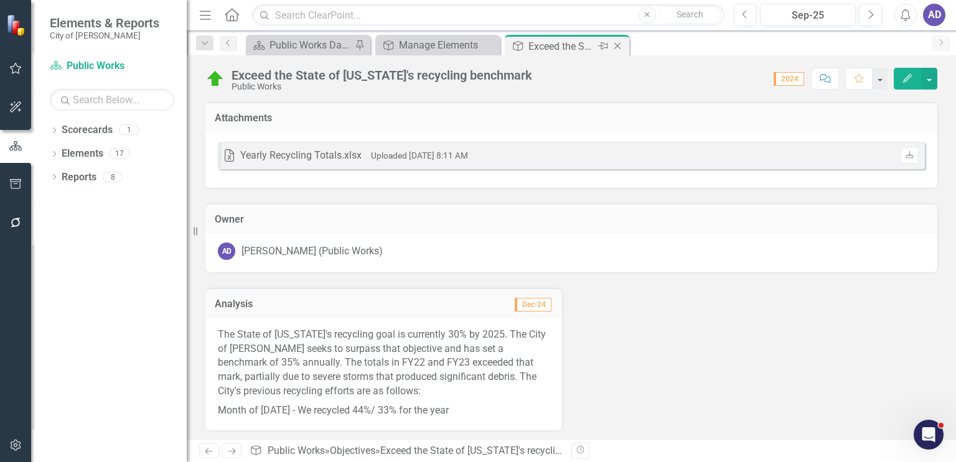
click at [615, 46] on icon "Close" at bounding box center [617, 46] width 12 height 10
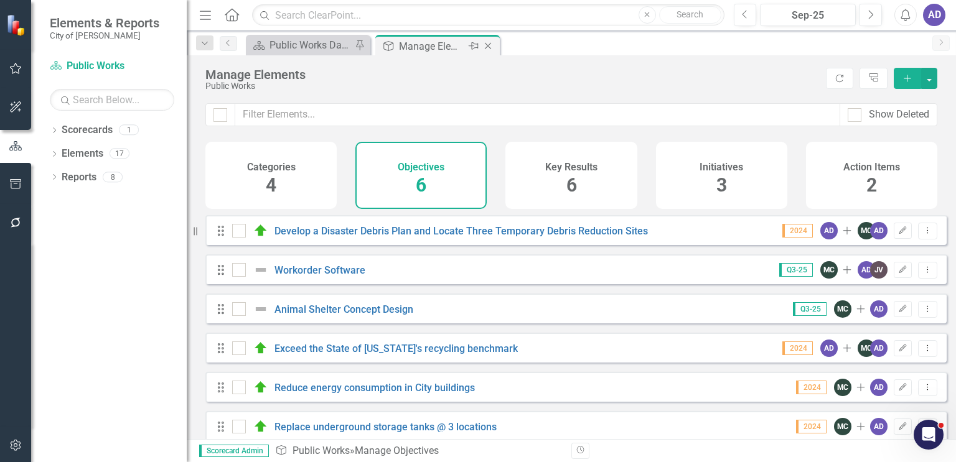
click at [488, 45] on icon at bounding box center [488, 46] width 7 height 7
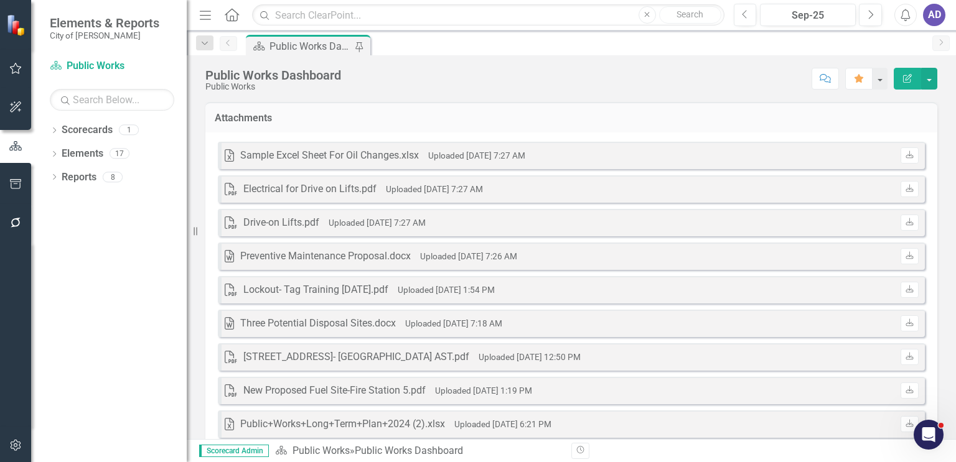
click at [796, 18] on div "AD" at bounding box center [934, 15] width 22 height 22
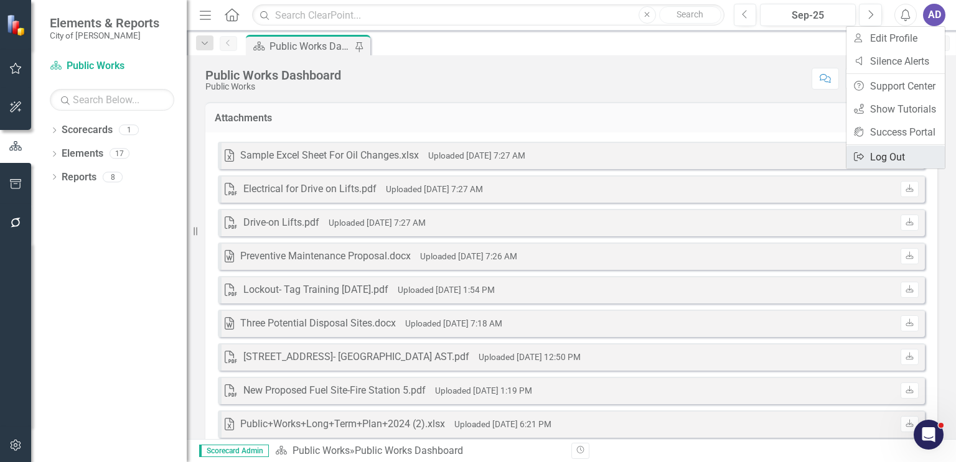
click at [796, 154] on link "Logout Log Out" at bounding box center [895, 157] width 98 height 23
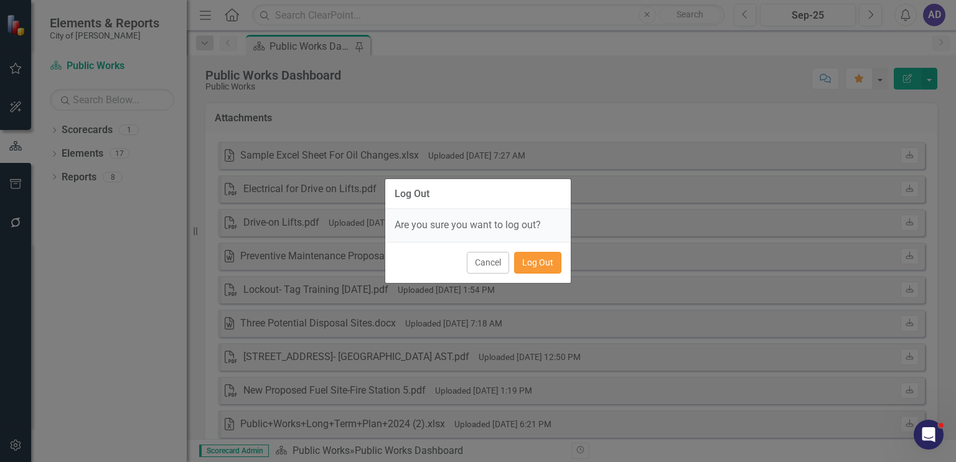
click at [545, 265] on button "Log Out" at bounding box center [537, 263] width 47 height 22
